Goal: Check status: Check status

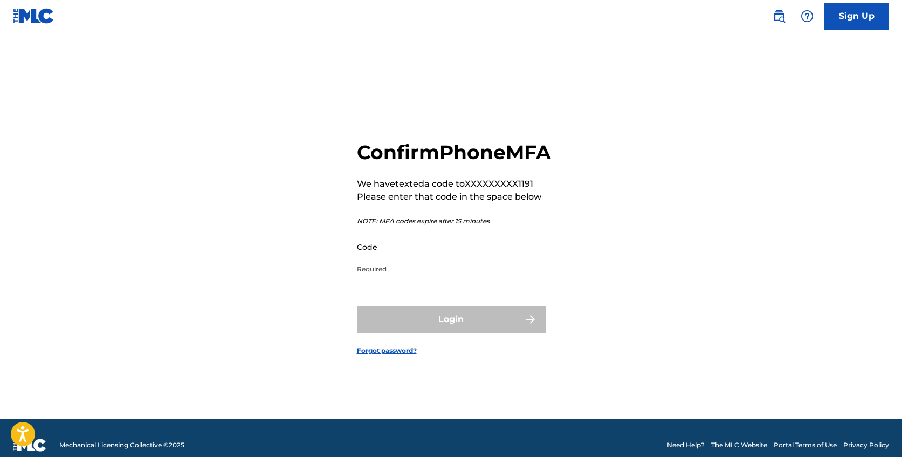
scroll to position [14, 0]
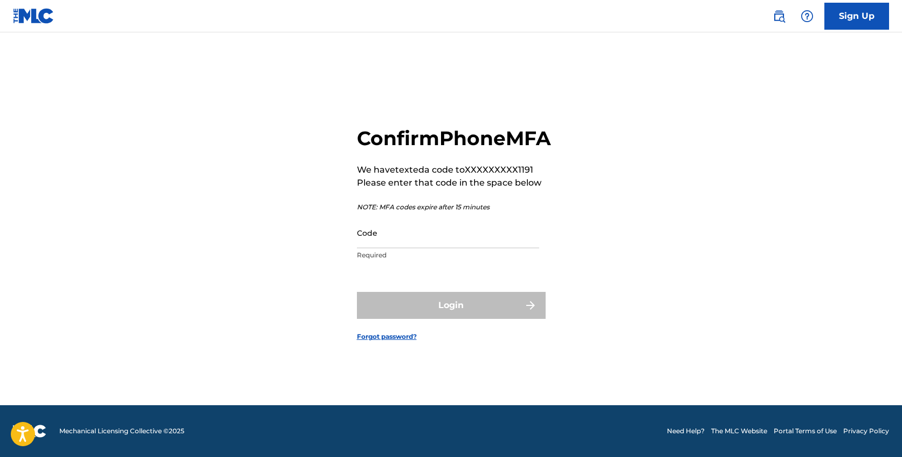
click at [511, 260] on p "Required" at bounding box center [448, 255] width 182 height 10
click at [506, 248] on input "Code" at bounding box center [448, 232] width 182 height 31
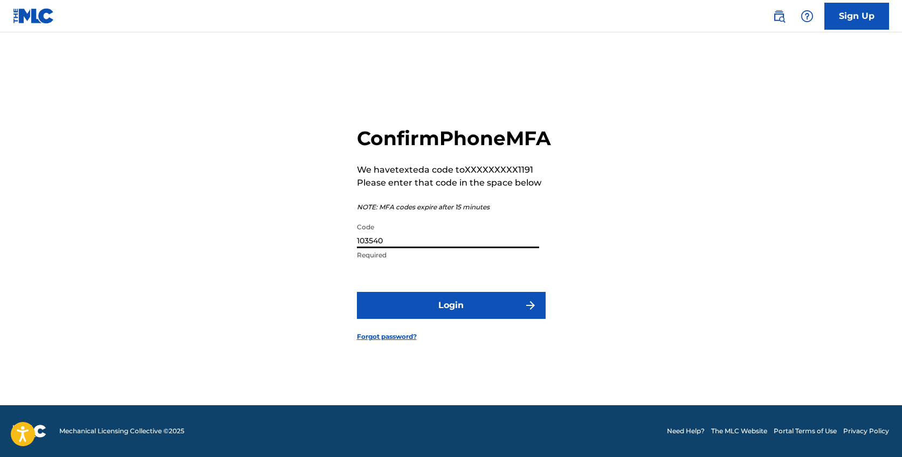
type input "103540"
click at [357, 292] on button "Login" at bounding box center [451, 305] width 189 height 27
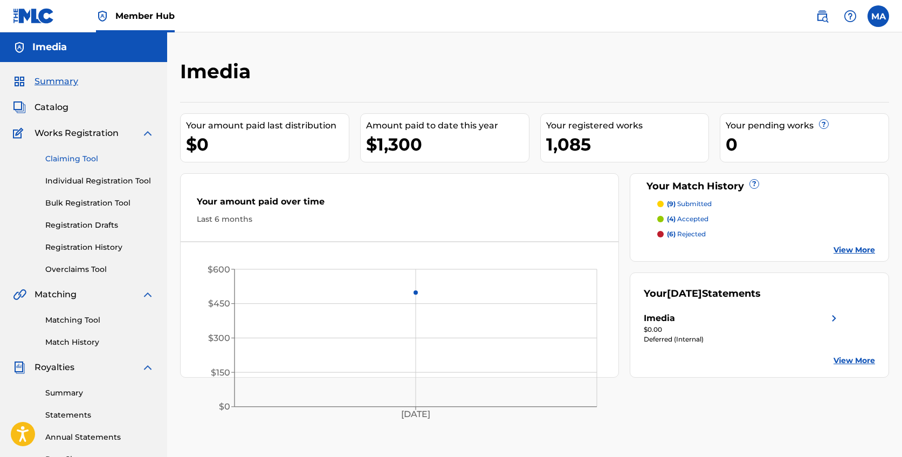
click at [92, 161] on link "Claiming Tool" at bounding box center [99, 158] width 109 height 11
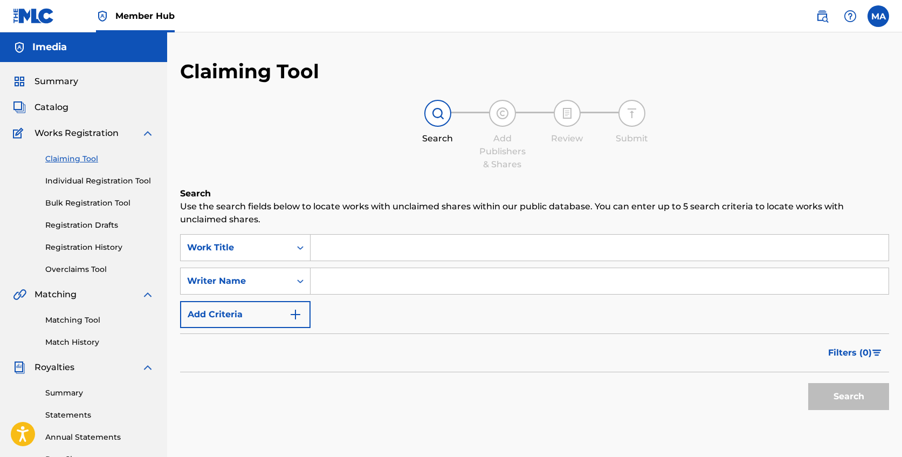
click at [91, 160] on link "Claiming Tool" at bounding box center [99, 158] width 109 height 11
click at [94, 246] on link "Registration History" at bounding box center [99, 246] width 109 height 11
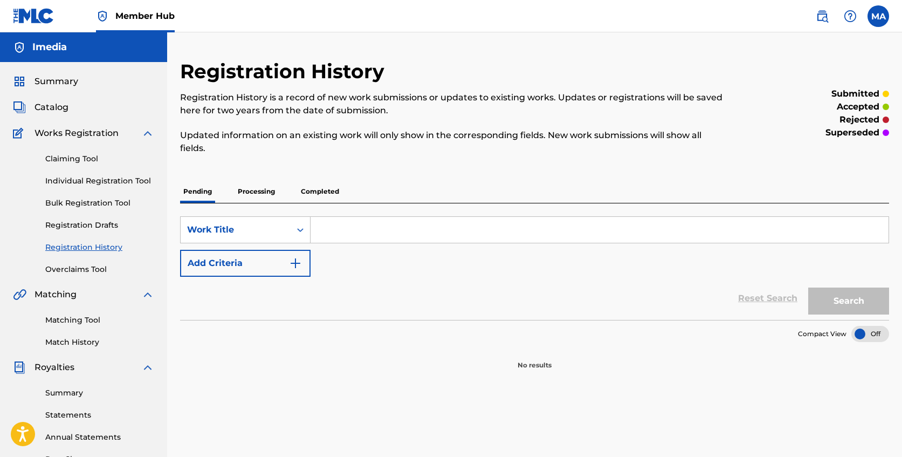
click at [258, 188] on p "Processing" at bounding box center [257, 191] width 44 height 23
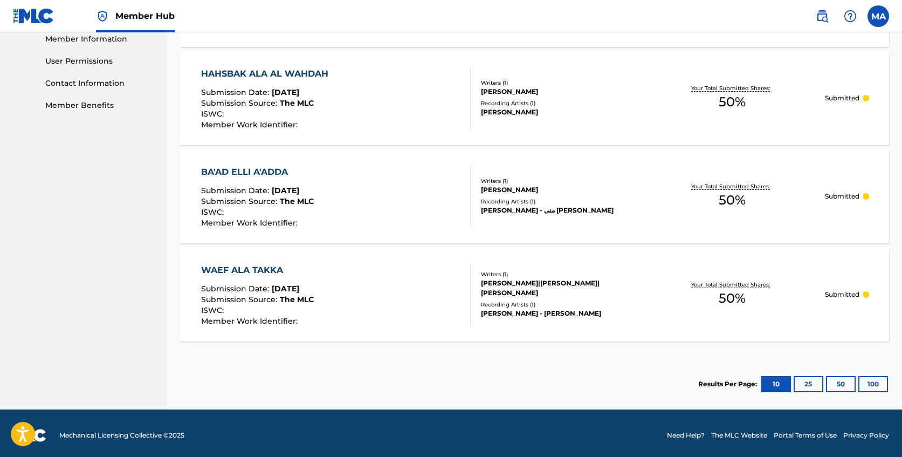
scroll to position [497, 0]
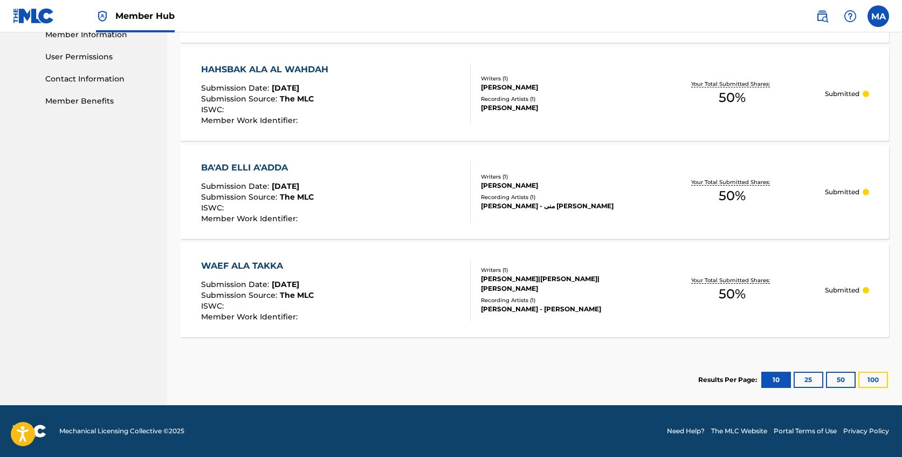
click at [874, 381] on button "100" at bounding box center [874, 380] width 30 height 16
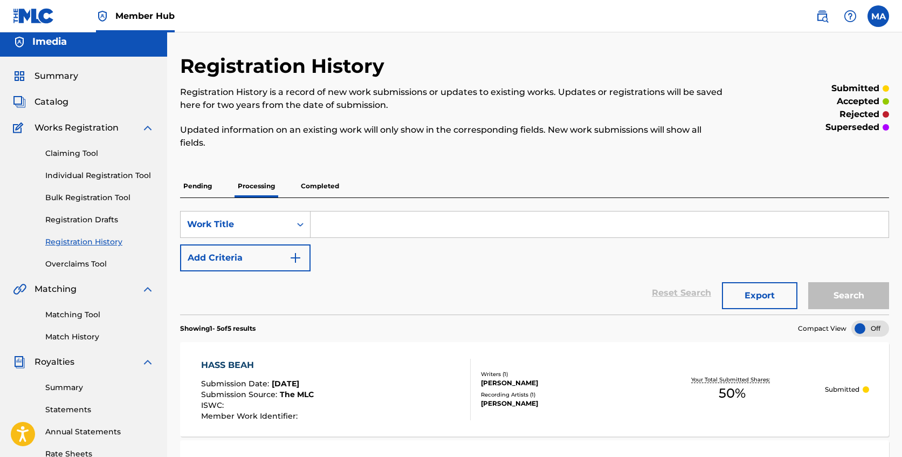
scroll to position [0, 0]
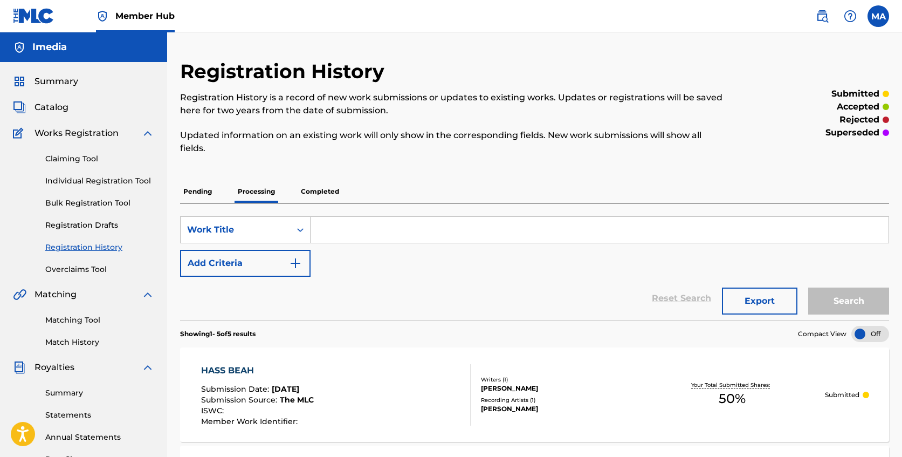
click at [333, 193] on p "Completed" at bounding box center [320, 191] width 45 height 23
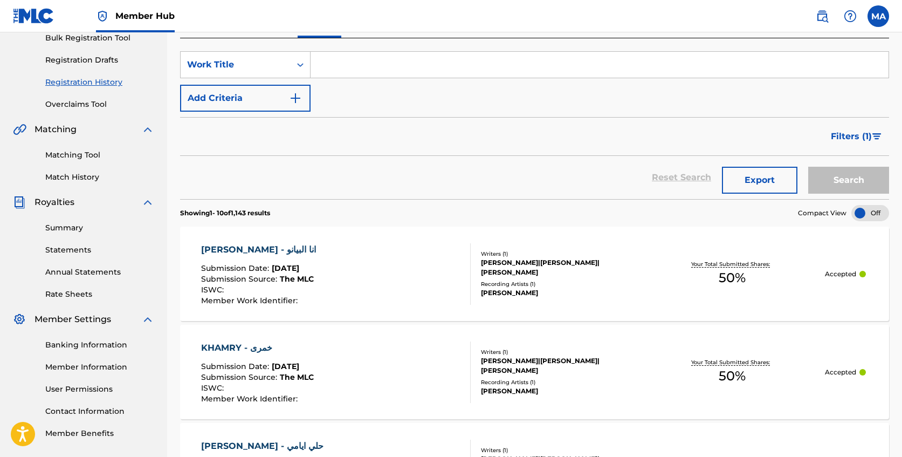
scroll to position [202, 0]
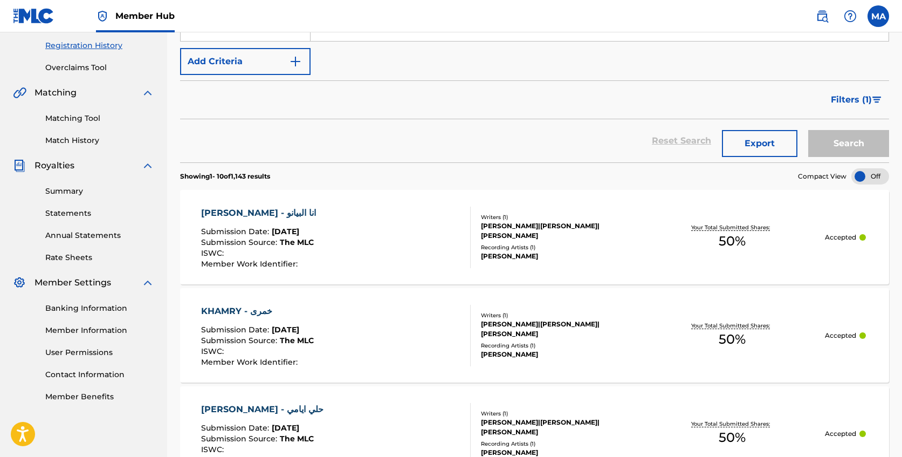
click at [516, 252] on div "[PERSON_NAME]" at bounding box center [560, 256] width 158 height 10
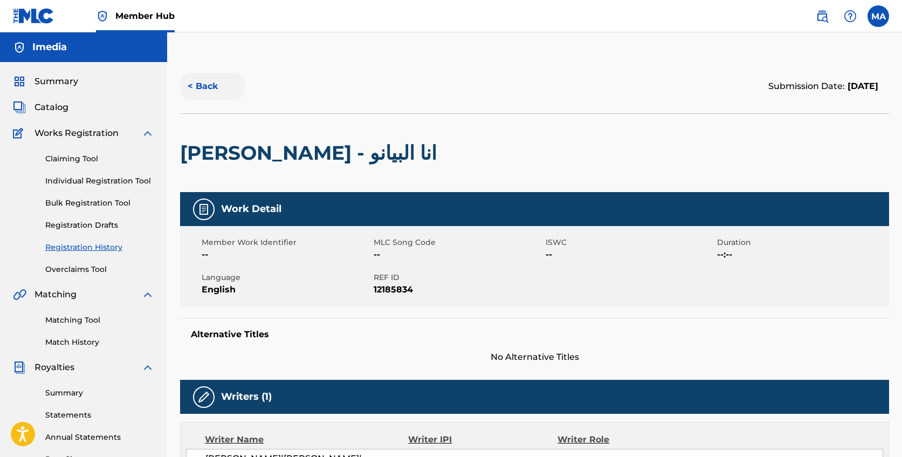
click at [196, 83] on button "< Back" at bounding box center [212, 86] width 65 height 27
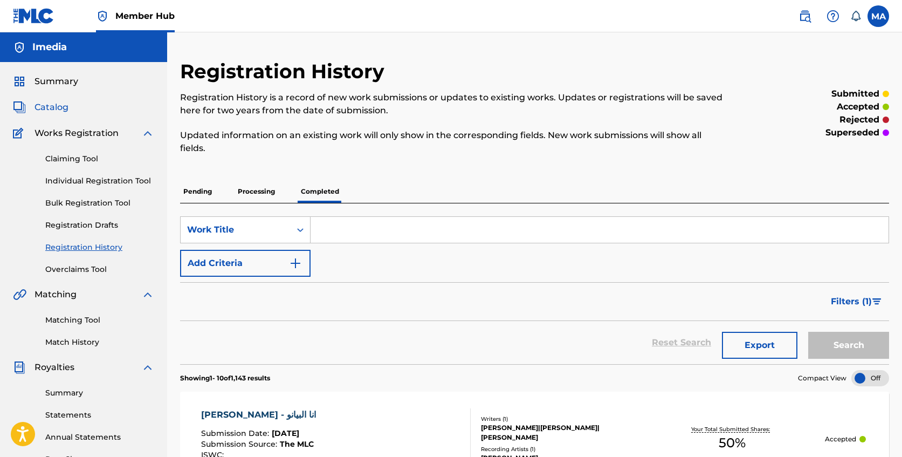
click at [62, 107] on span "Catalog" at bounding box center [52, 107] width 34 height 13
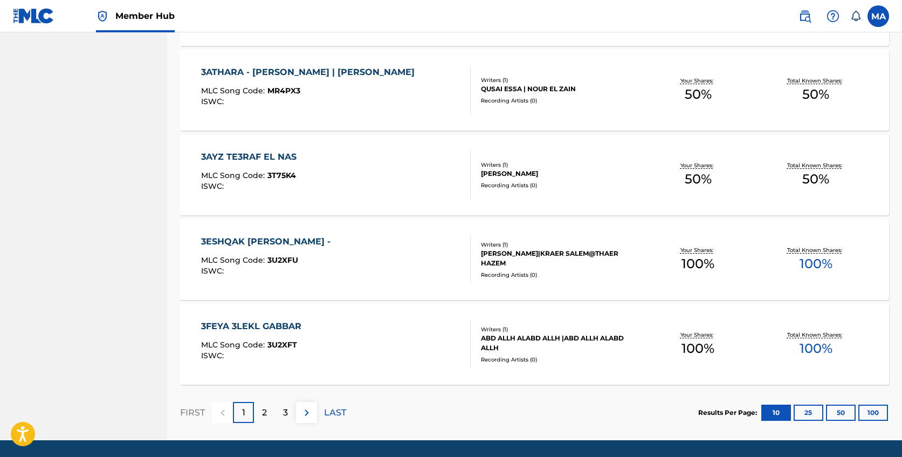
scroll to position [778, 0]
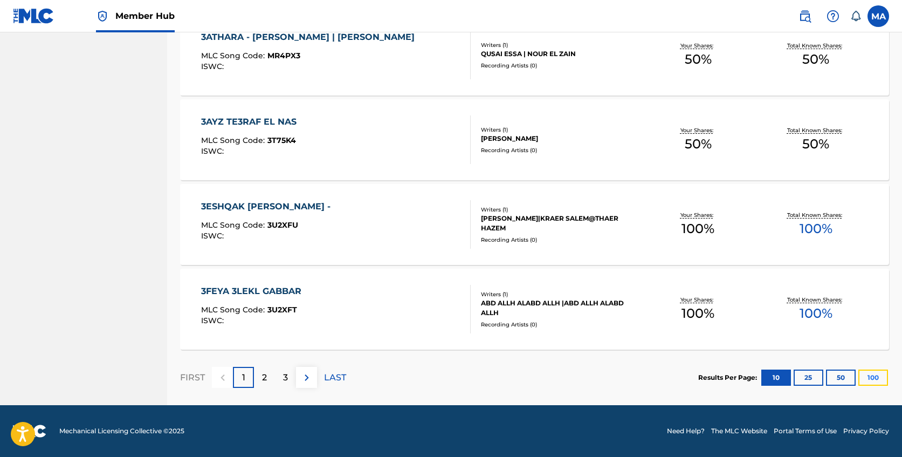
click at [874, 376] on button "100" at bounding box center [874, 377] width 30 height 16
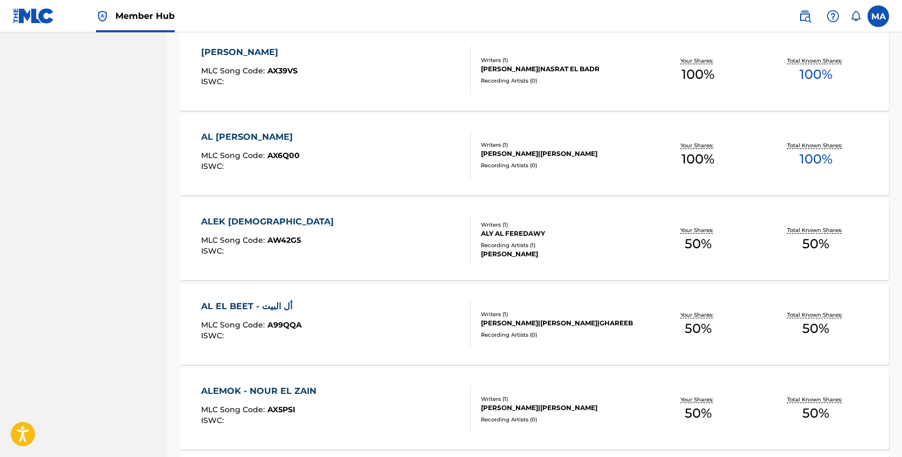
scroll to position [0, 0]
